Goal: Book appointment/travel/reservation

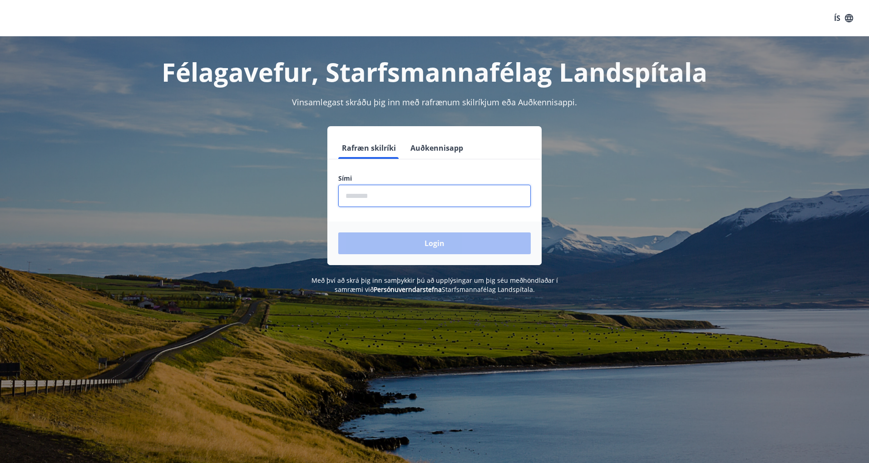
click at [370, 195] on input "phone" at bounding box center [434, 196] width 193 height 22
type input "********"
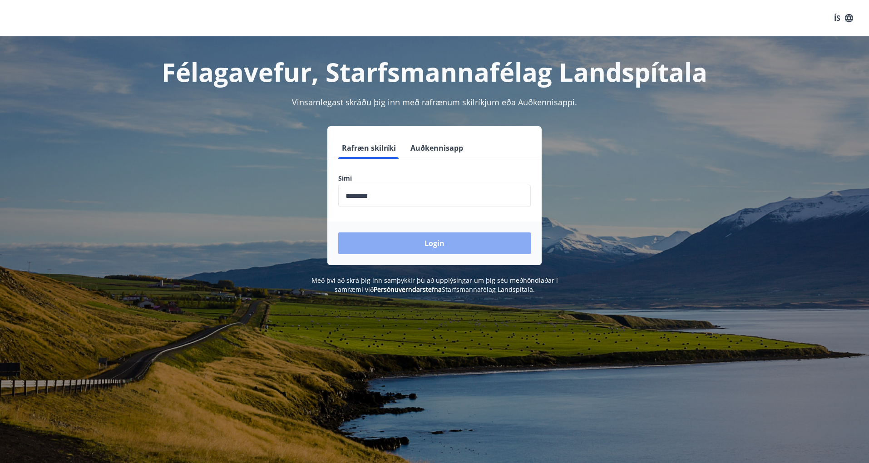
click at [431, 242] on button "Login" at bounding box center [434, 243] width 193 height 22
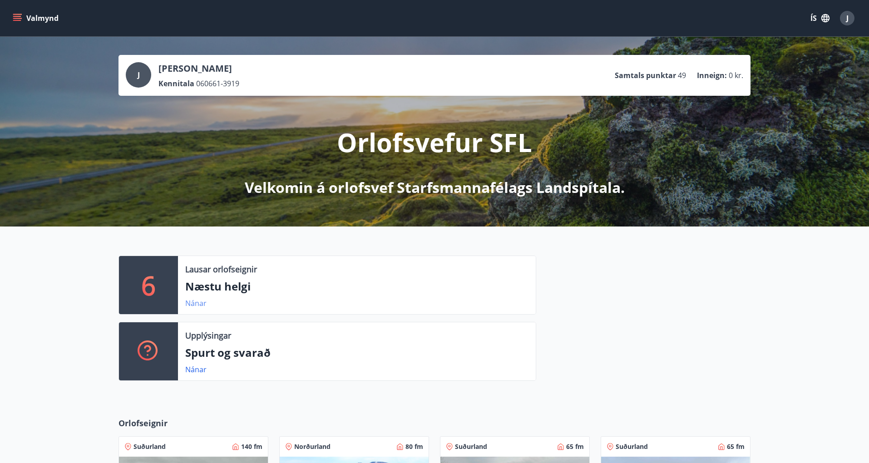
click at [193, 302] on link "Nánar" at bounding box center [195, 303] width 21 height 10
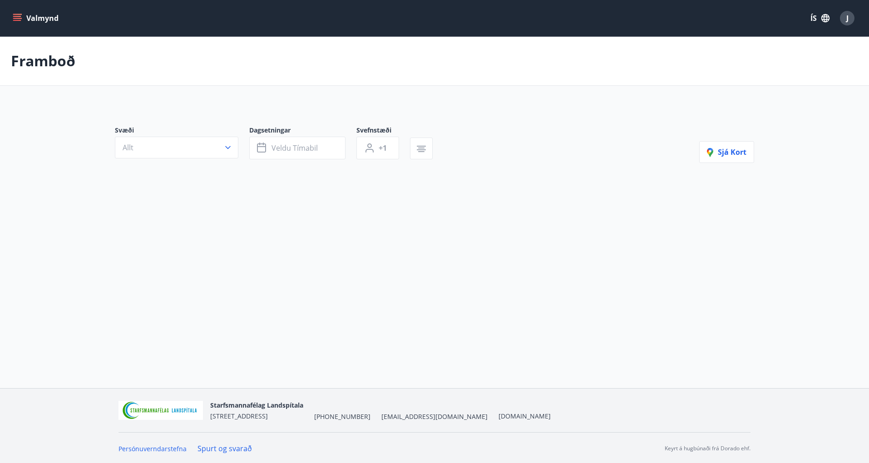
type input "*"
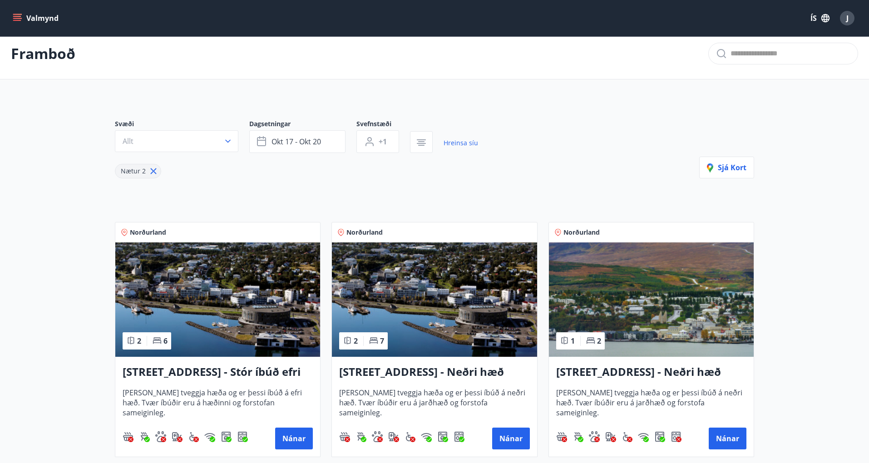
scroll to position [5, 0]
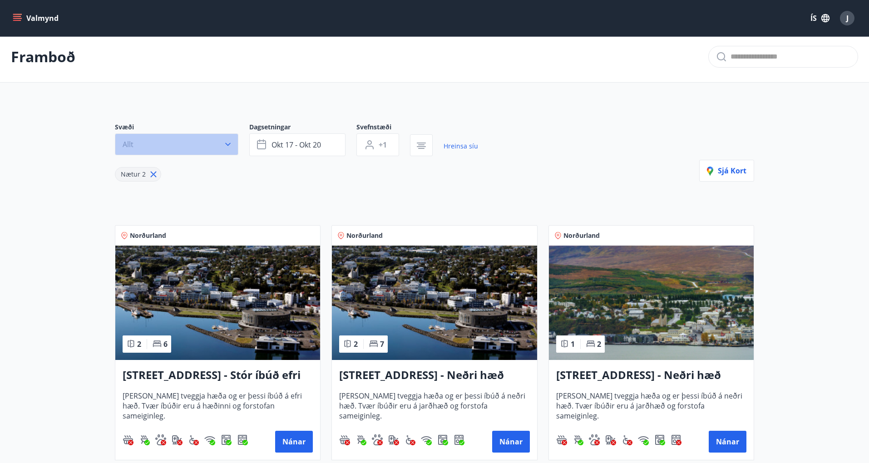
click at [225, 146] on icon "button" at bounding box center [227, 144] width 9 height 9
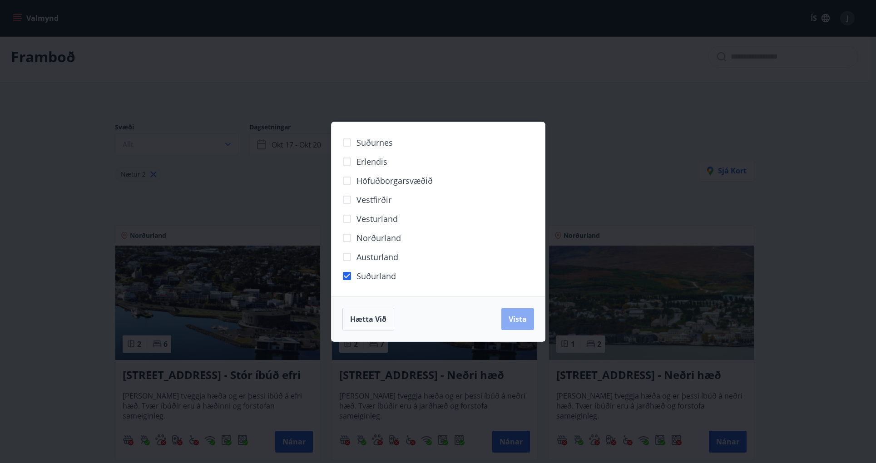
click at [517, 321] on span "Vista" at bounding box center [518, 319] width 18 height 10
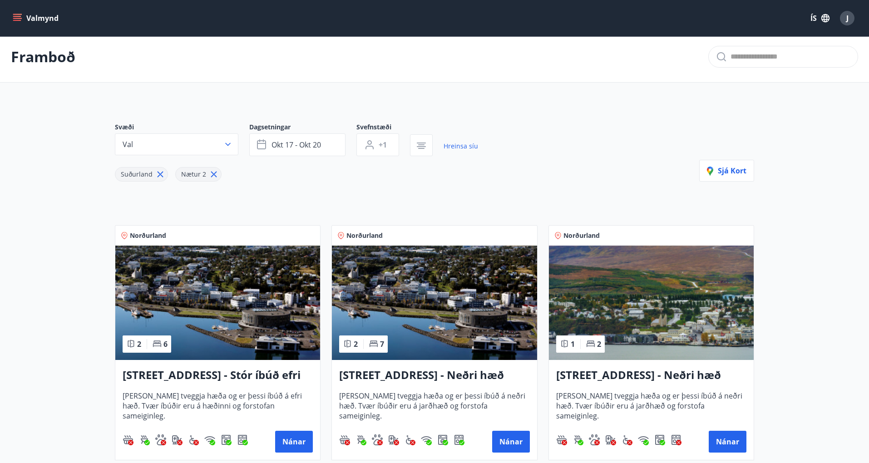
scroll to position [1, 0]
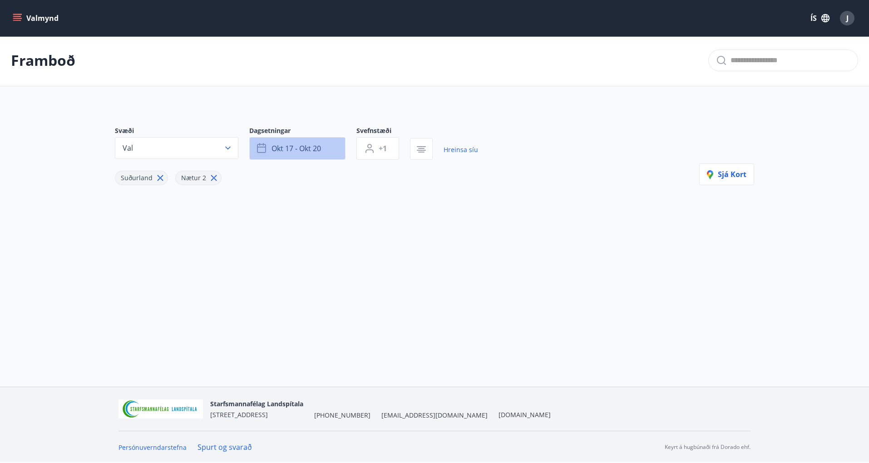
click at [278, 143] on span "okt 17 - okt 20" at bounding box center [296, 148] width 49 height 10
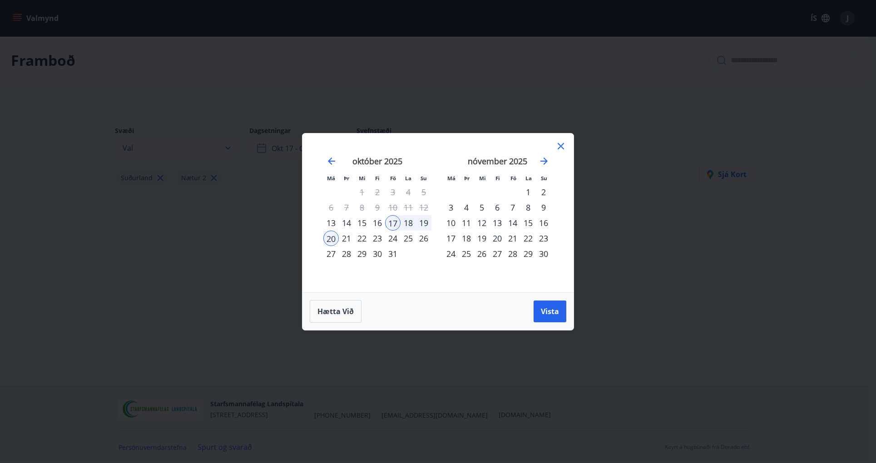
click at [392, 238] on div "24" at bounding box center [392, 238] width 15 height 15
click at [426, 239] on div "26" at bounding box center [423, 238] width 15 height 15
click at [551, 311] on span "Vista" at bounding box center [550, 311] width 18 height 10
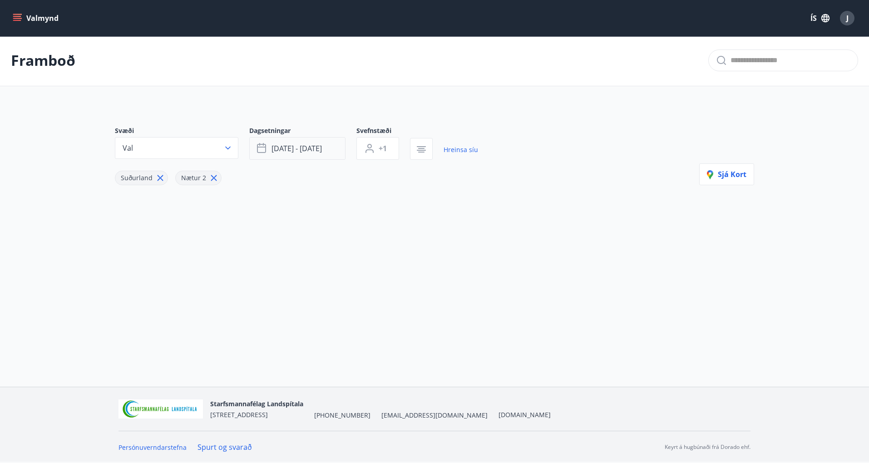
click at [320, 148] on span "okt 24 - okt 26" at bounding box center [297, 148] width 50 height 10
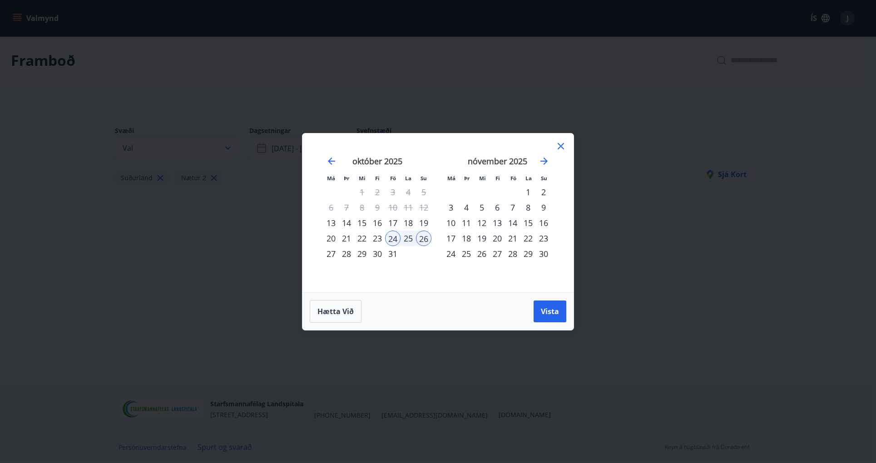
click at [393, 252] on div "31" at bounding box center [392, 253] width 15 height 15
click at [540, 194] on div "2" at bounding box center [543, 191] width 15 height 15
click at [550, 311] on span "Vista" at bounding box center [550, 311] width 18 height 10
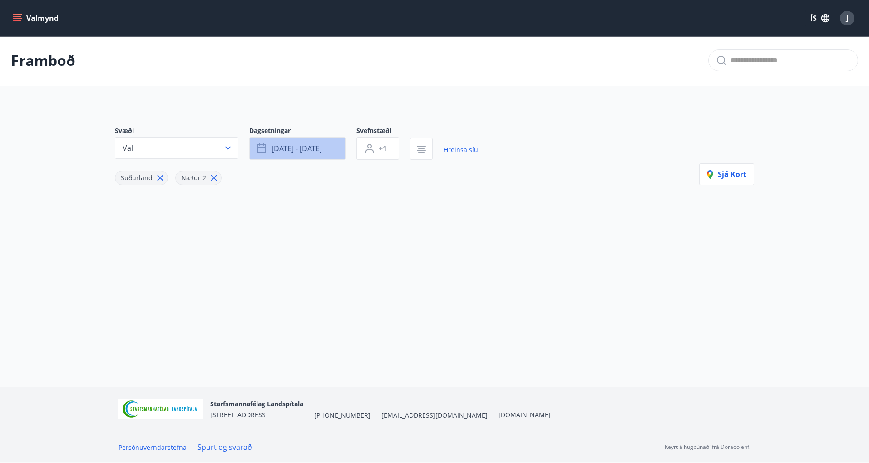
click at [331, 153] on button "okt 31 - nóv 02" at bounding box center [297, 148] width 96 height 23
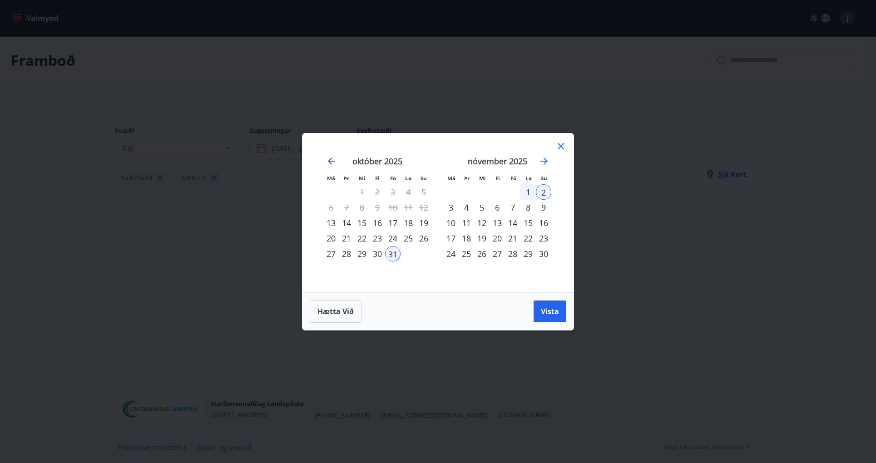
click at [393, 252] on div "31" at bounding box center [392, 253] width 15 height 15
click at [547, 254] on div "30" at bounding box center [543, 253] width 15 height 15
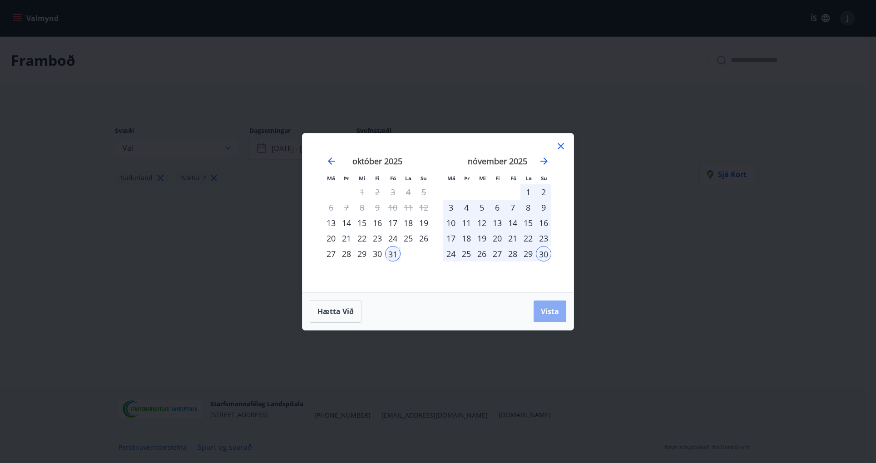
click at [553, 310] on span "Vista" at bounding box center [550, 311] width 18 height 10
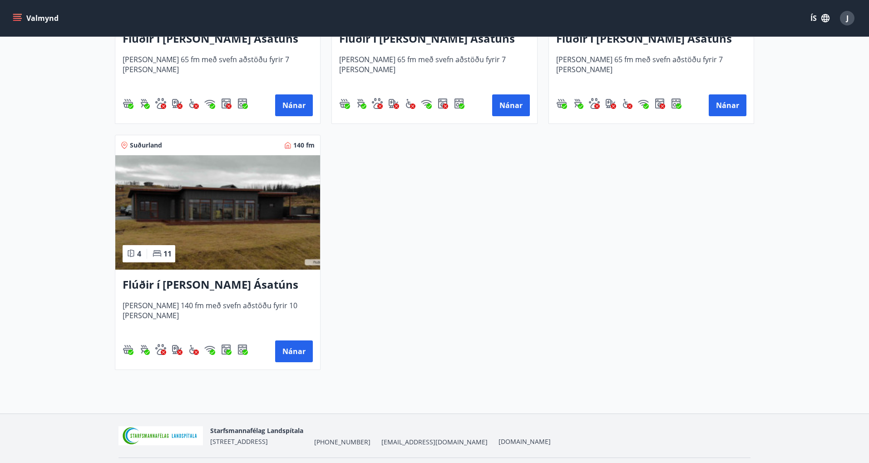
scroll to position [592, 0]
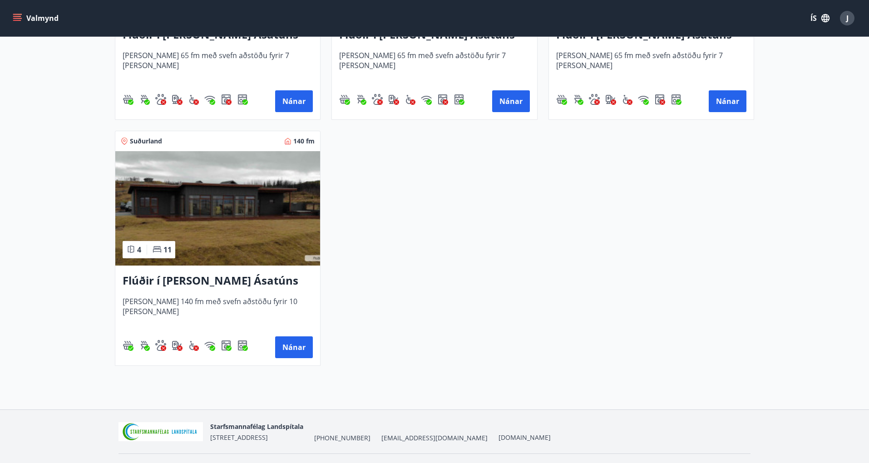
click at [211, 201] on img at bounding box center [217, 208] width 205 height 114
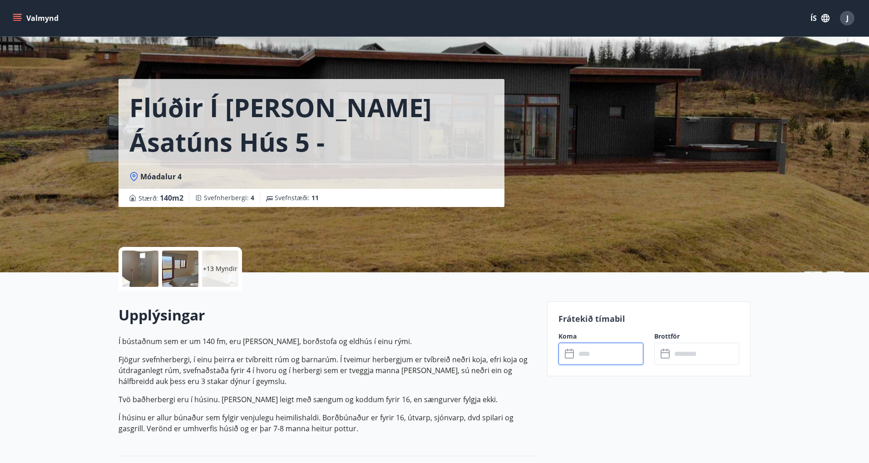
click at [577, 350] on input "text" at bounding box center [610, 354] width 68 height 22
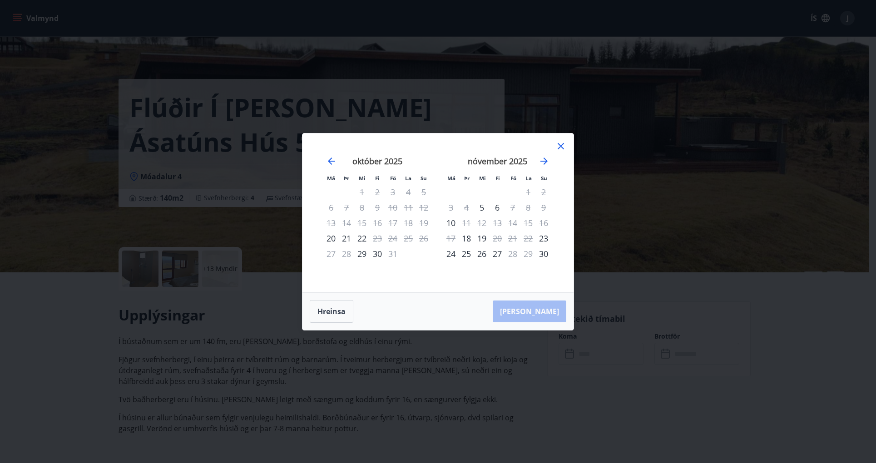
click at [560, 147] on icon at bounding box center [560, 146] width 11 height 11
